Goal: Check status: Check status

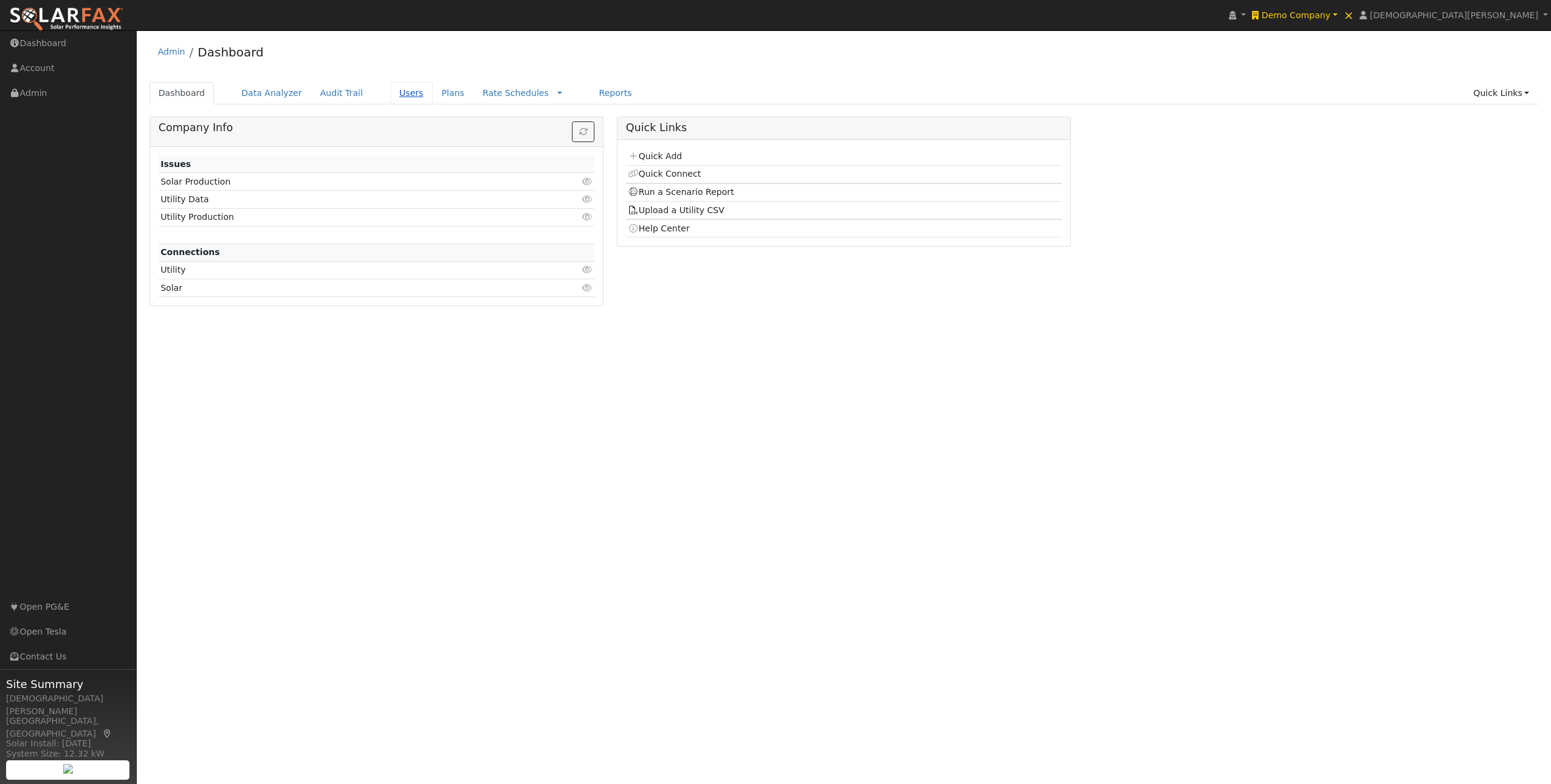
click at [404, 95] on link "Users" at bounding box center [412, 93] width 43 height 22
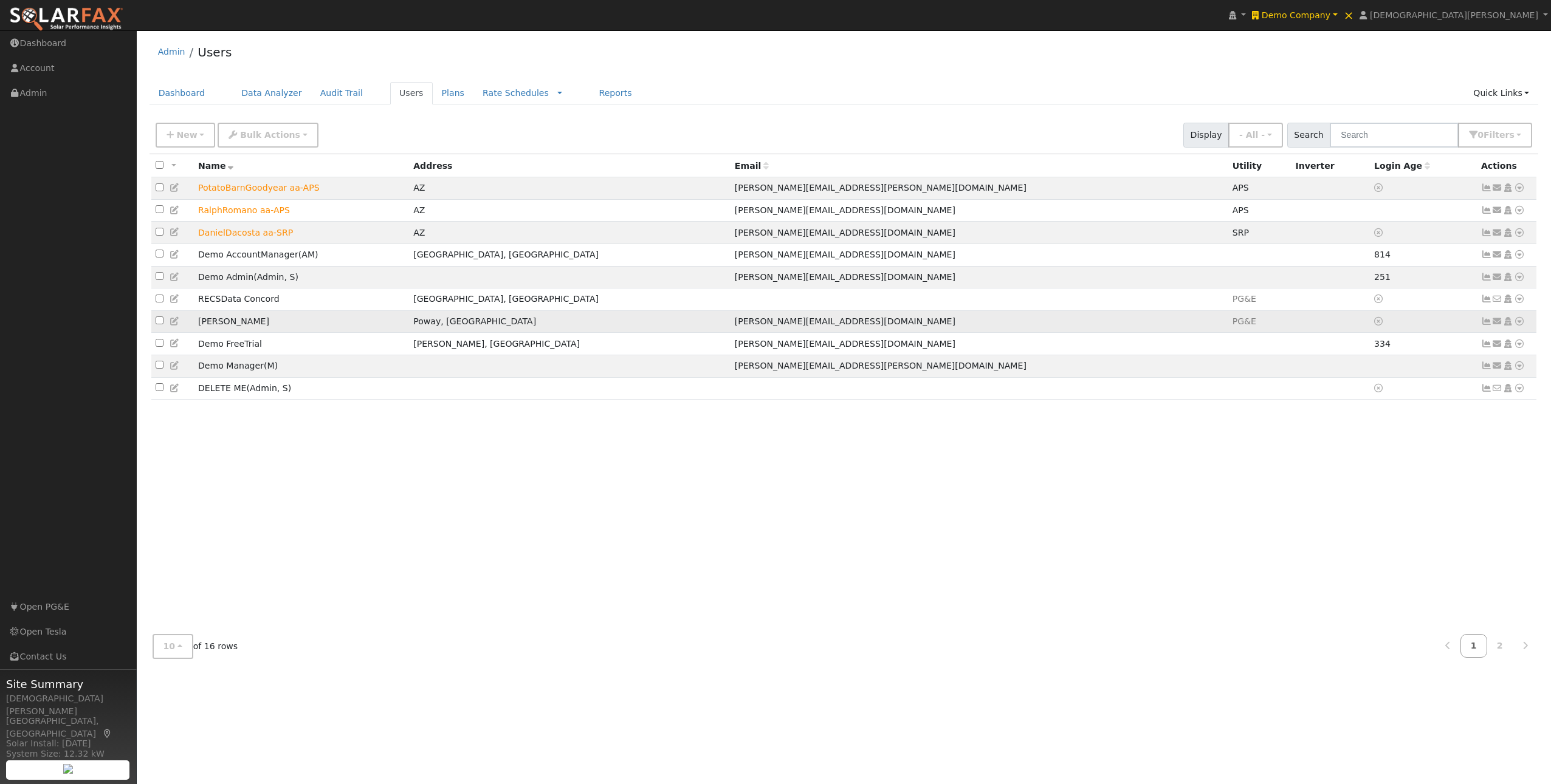
click at [332, 316] on td "Brad Dolan" at bounding box center [301, 321] width 215 height 22
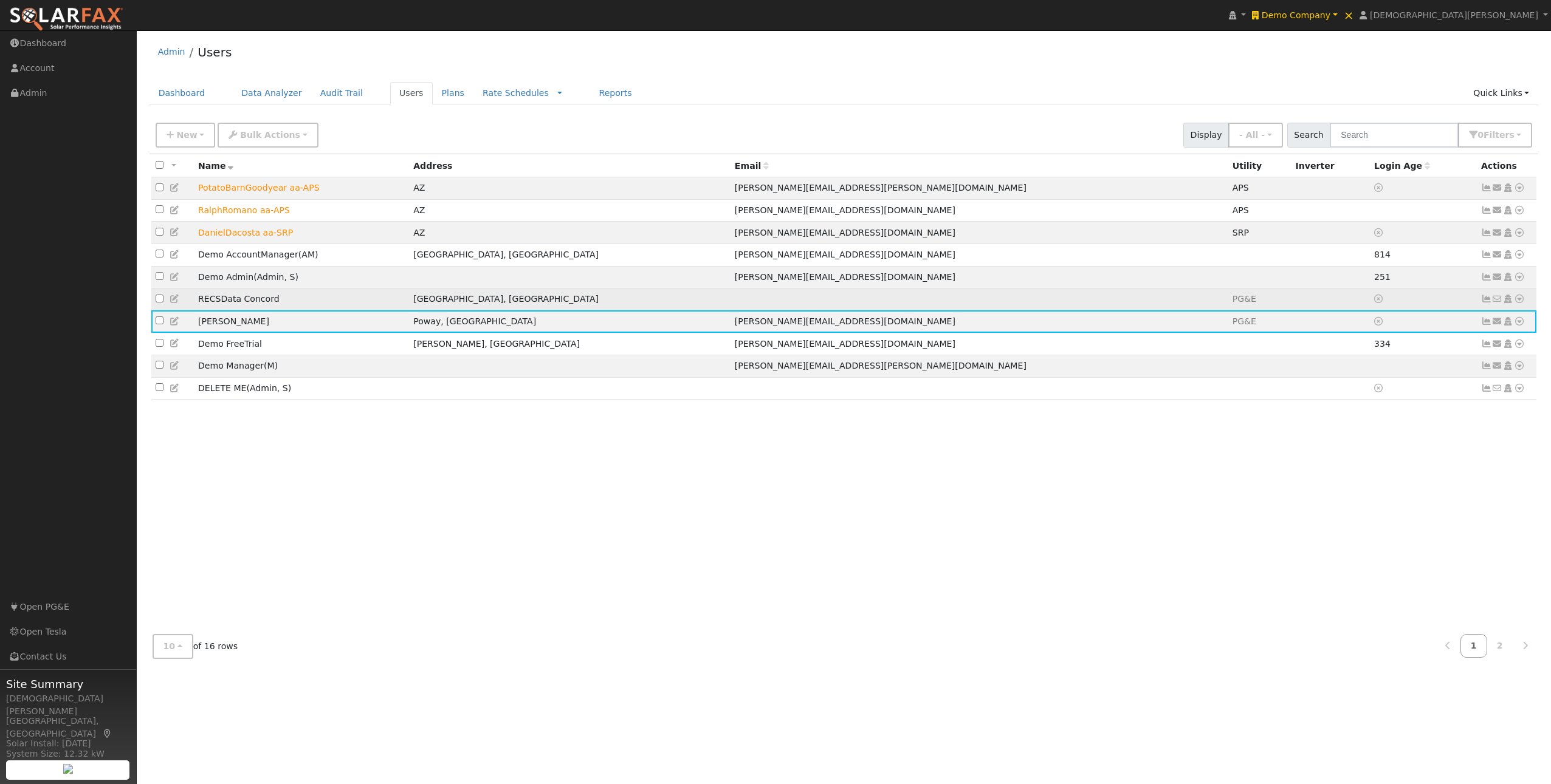
click at [298, 309] on td "RECSData Concord" at bounding box center [301, 299] width 215 height 22
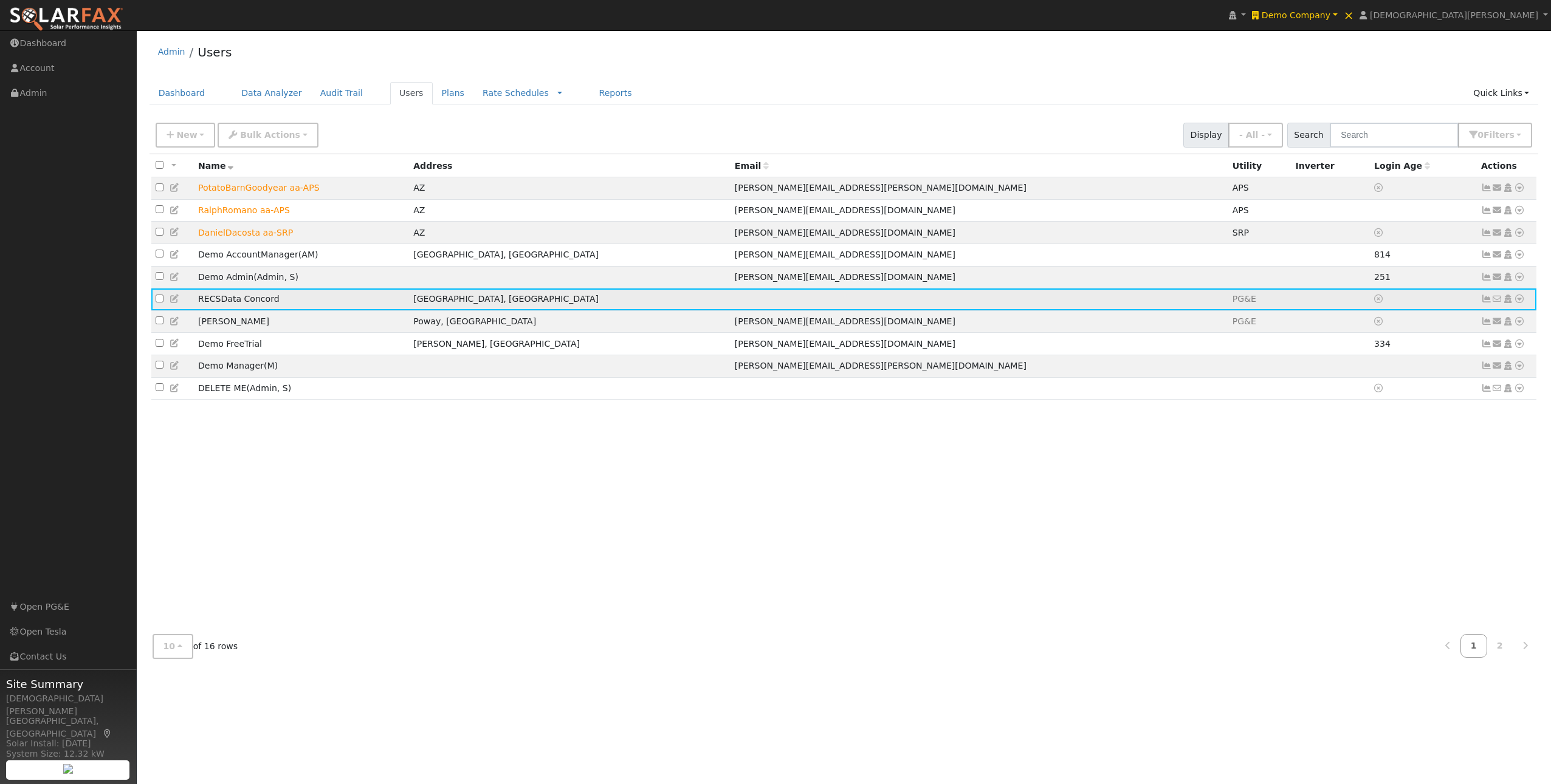
click at [1487, 303] on icon at bounding box center [1486, 299] width 11 height 9
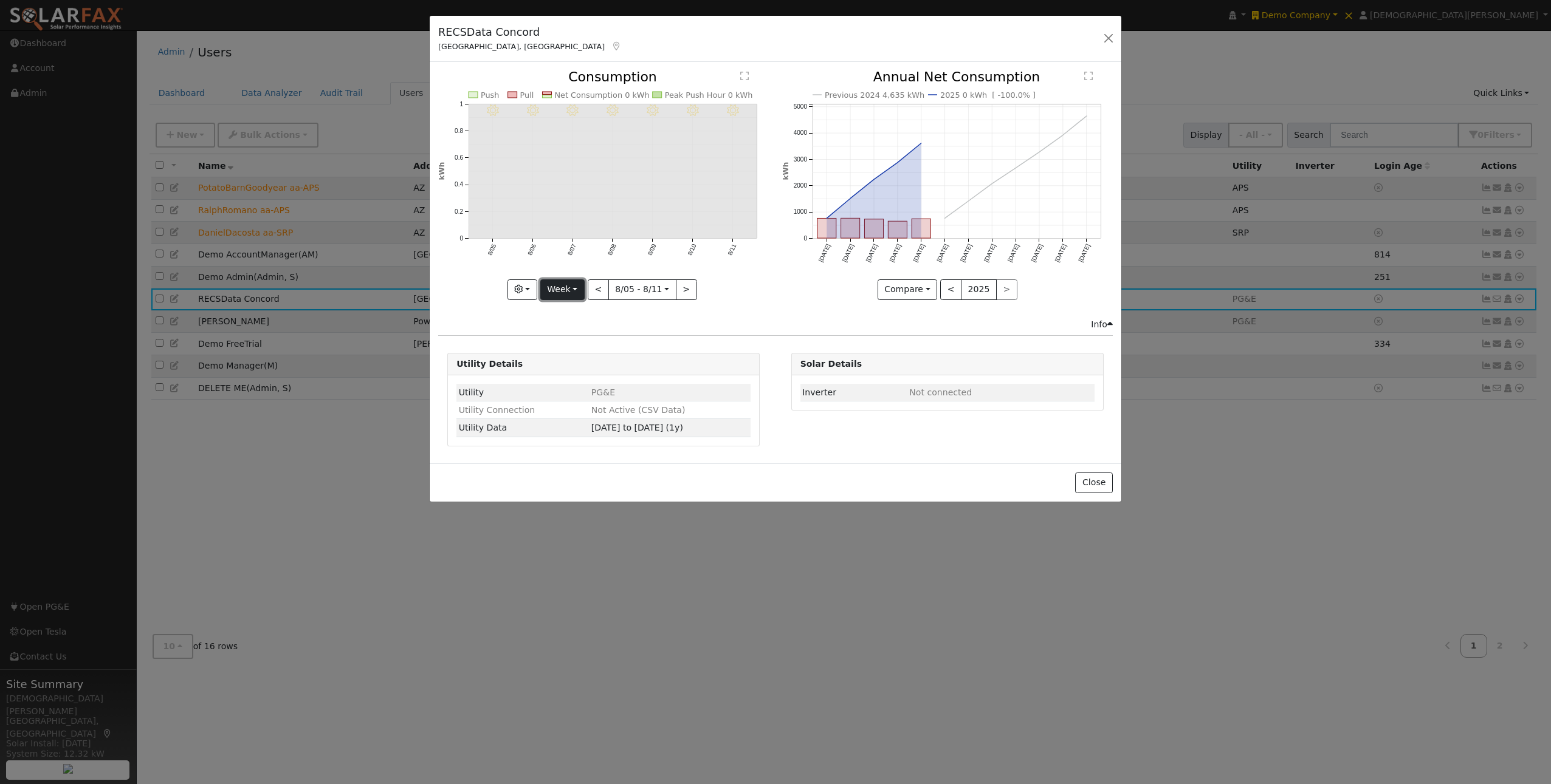
click at [571, 290] on button "Week" at bounding box center [563, 290] width 44 height 21
click at [588, 363] on link "Year" at bounding box center [583, 365] width 84 height 17
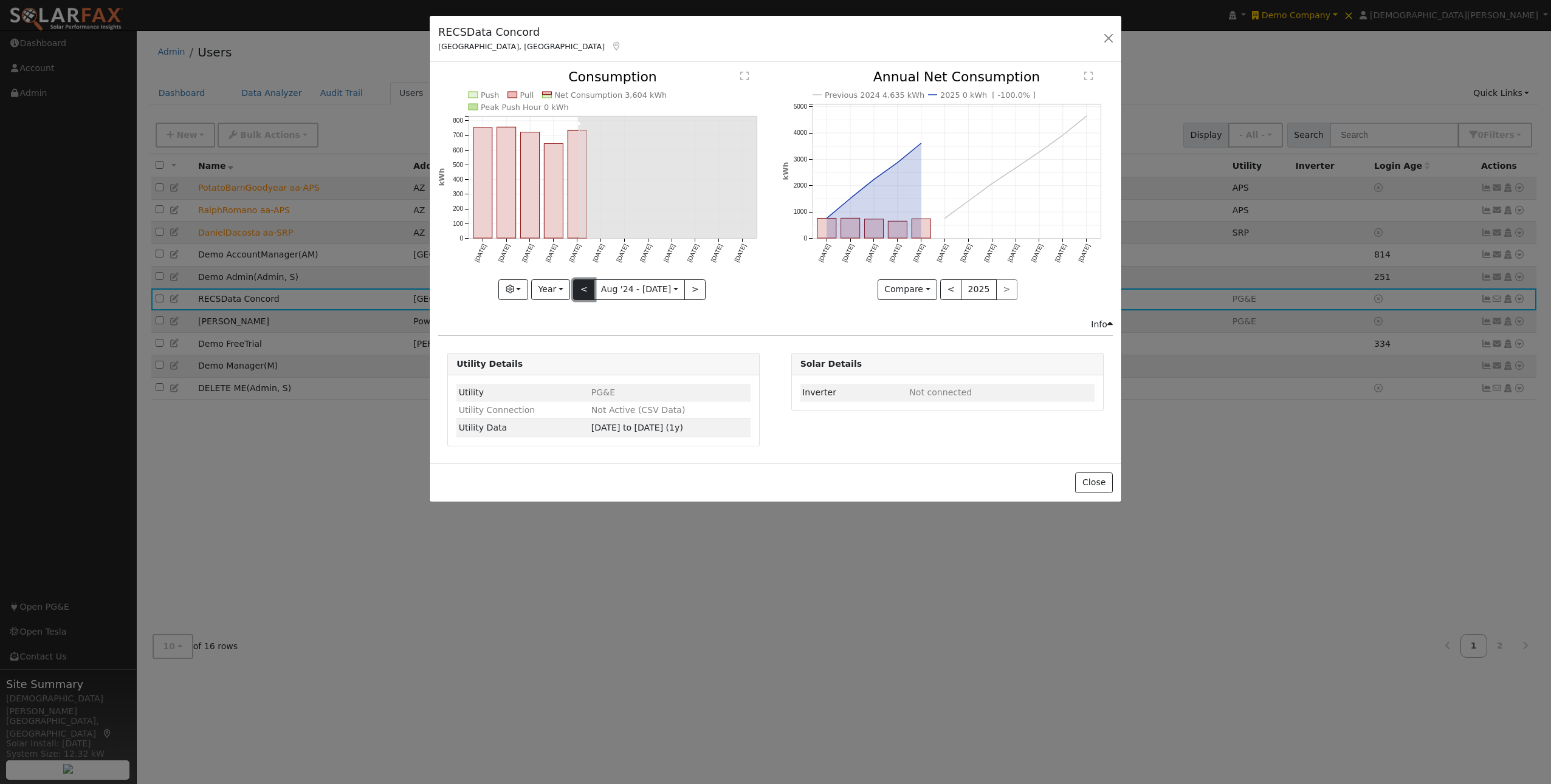
click at [587, 292] on button "<" at bounding box center [583, 290] width 21 height 21
type input "2023-08-01"
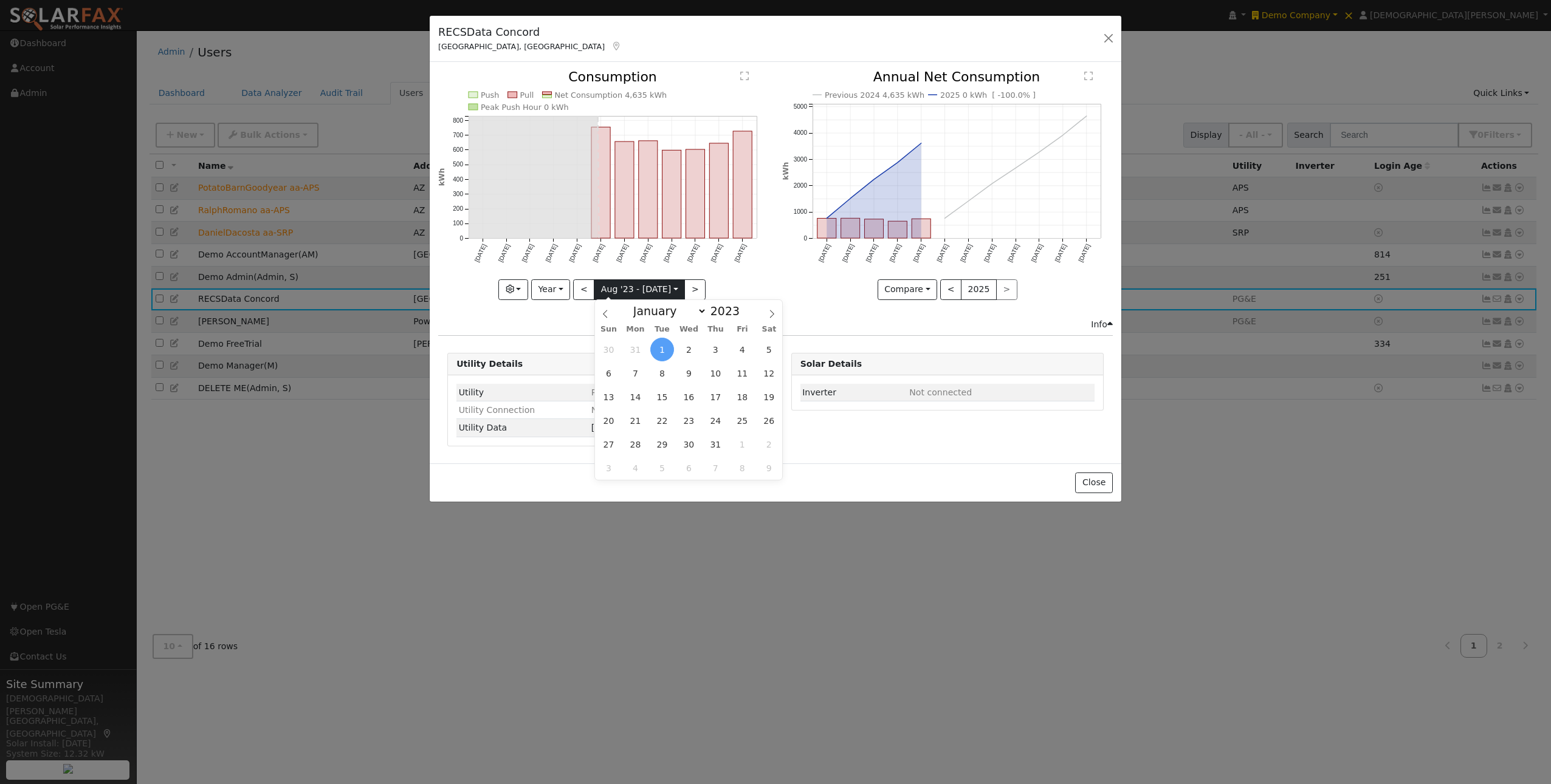
click at [642, 294] on body "installed Demo Company Demo Company Demo Company × × Christian Short Christian …" at bounding box center [776, 407] width 1551 height 754
click at [744, 307] on span at bounding box center [747, 307] width 9 height 7
type input "2024"
click at [666, 316] on select "January February March April May June July August September October November De…" at bounding box center [667, 311] width 80 height 15
click at [631, 304] on select "January February March April May June July August September October November De…" at bounding box center [667, 311] width 80 height 15
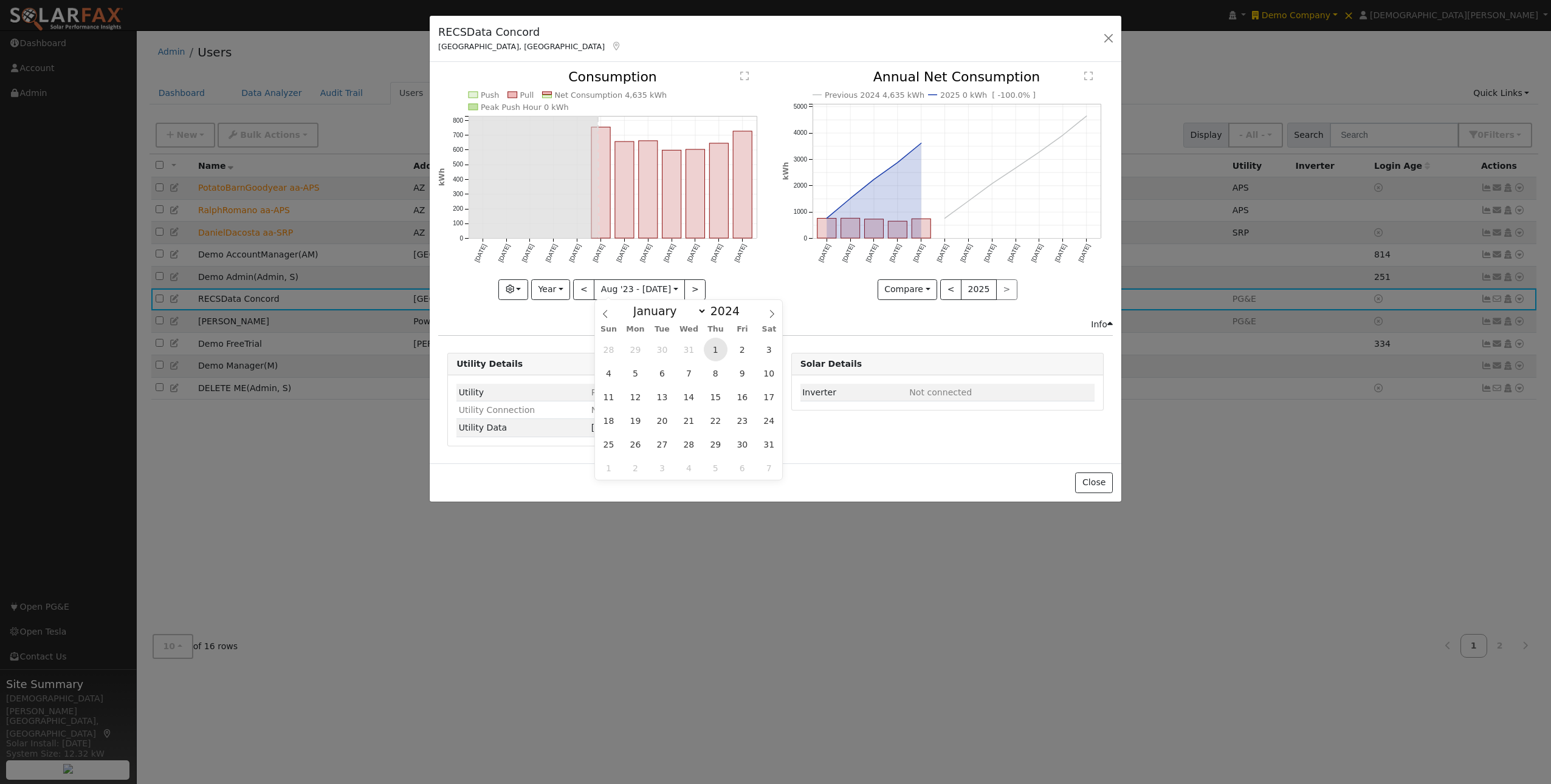
click at [715, 343] on span "1" at bounding box center [716, 350] width 24 height 24
type input "2024-08-01"
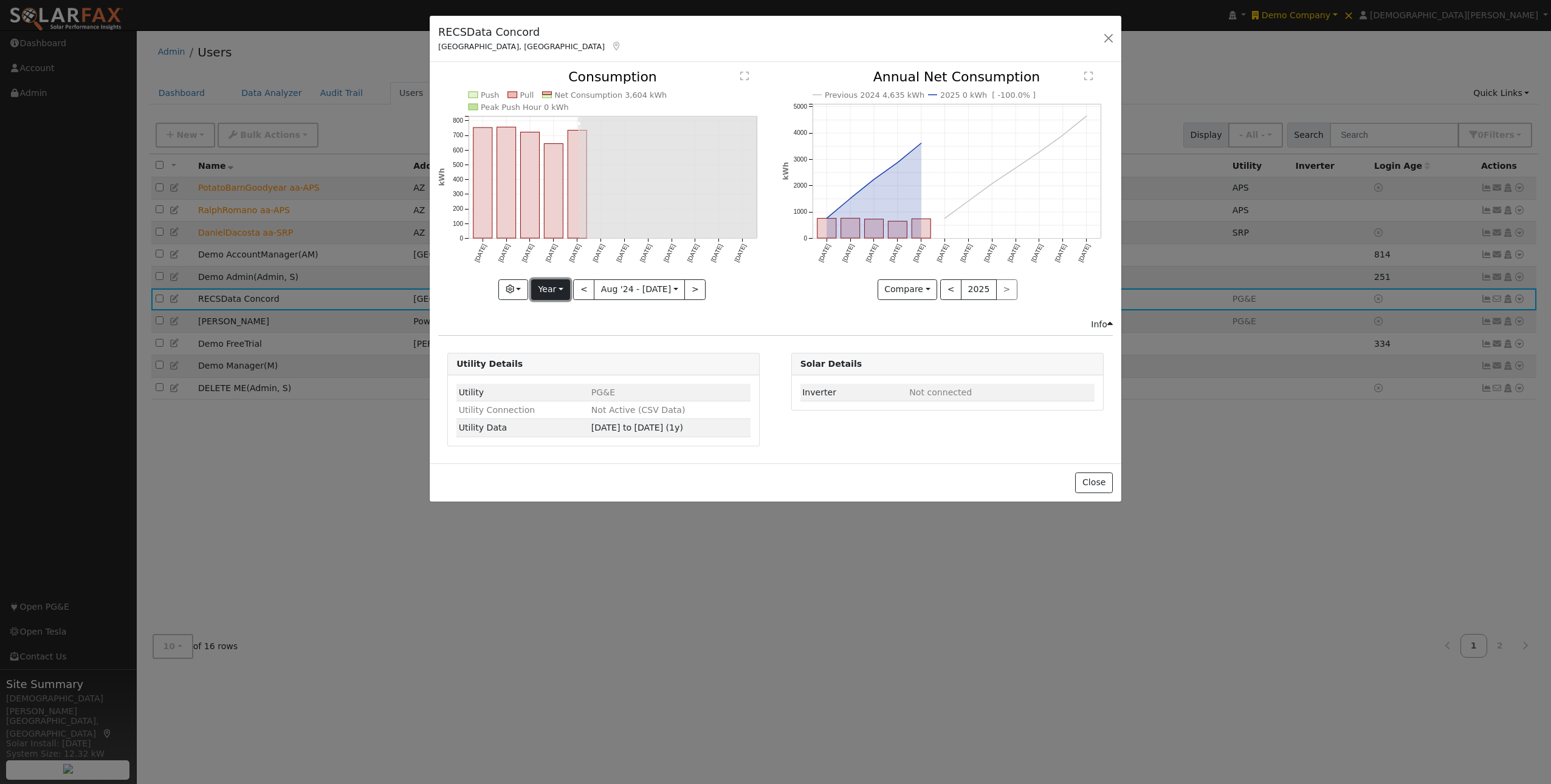
click at [560, 288] on button "Year" at bounding box center [550, 290] width 39 height 21
click at [666, 331] on div "Issue History Date By Flag Comment Type No Issue History Push Pull Net Consumpt…" at bounding box center [775, 262] width 691 height 401
click at [620, 299] on div "Push Pull Net Consumption 3,604 kWh Peak Push Hour 0 kWh Aug '24 Sep '24 Oct '2…" at bounding box center [603, 194] width 343 height 248
click at [624, 293] on input "2024-08-01" at bounding box center [639, 290] width 90 height 19
click at [680, 311] on select "January February March April May June July August September October November De…" at bounding box center [667, 311] width 80 height 15
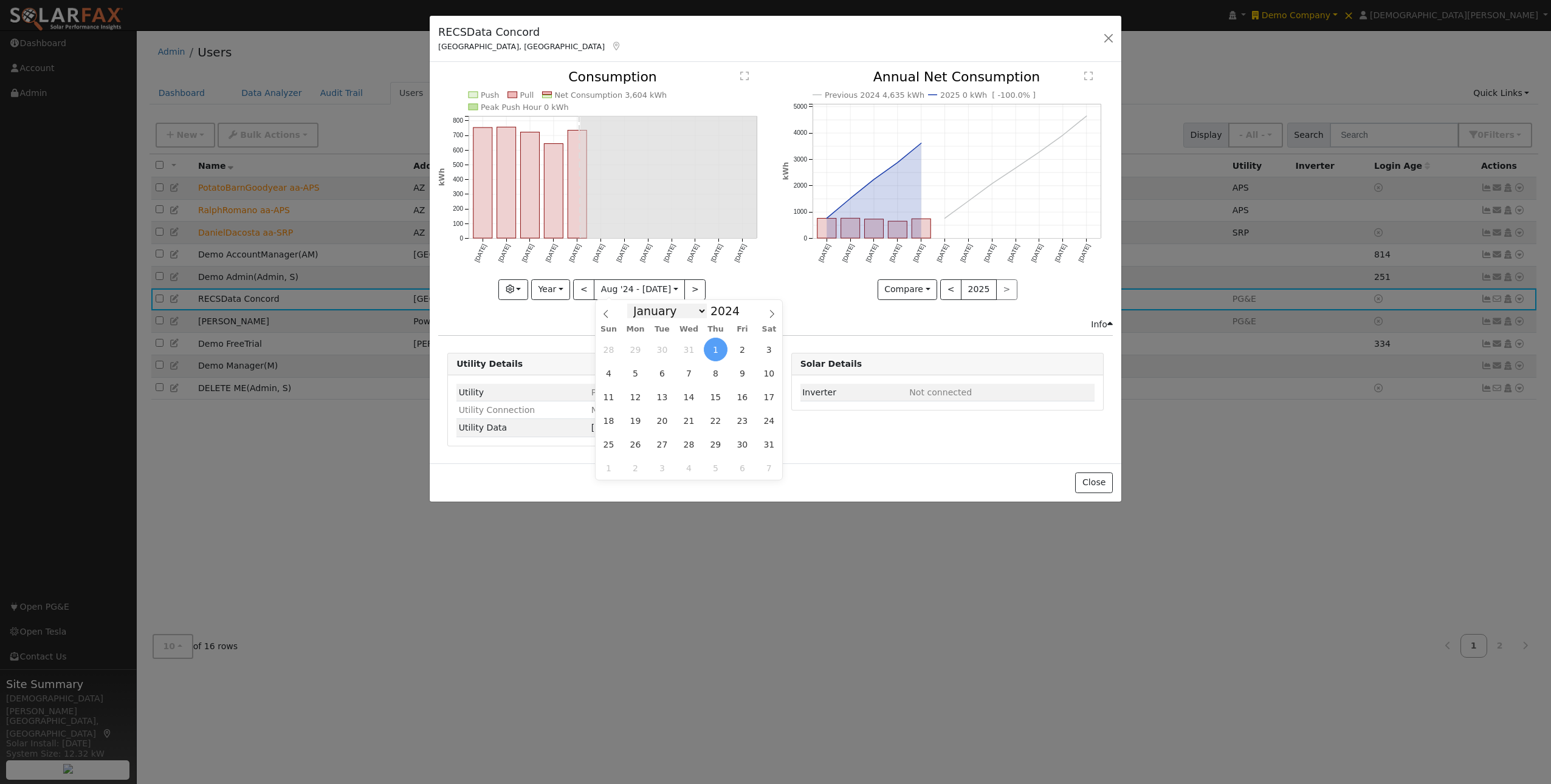
select select "0"
click at [631, 304] on select "January February March April May June July August September October November De…" at bounding box center [667, 311] width 80 height 15
click at [637, 347] on span "1" at bounding box center [635, 350] width 24 height 24
type input "2024-01-01"
